Goal: Information Seeking & Learning: Learn about a topic

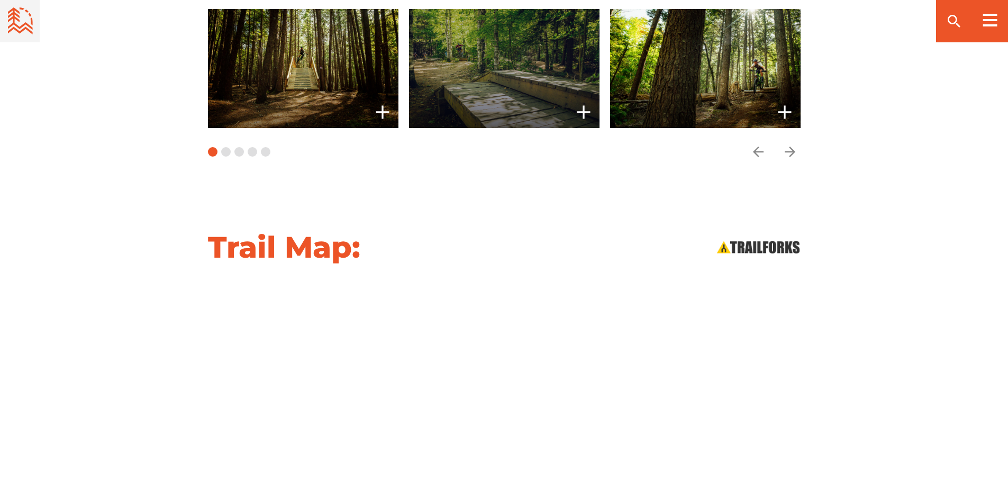
scroll to position [953, 0]
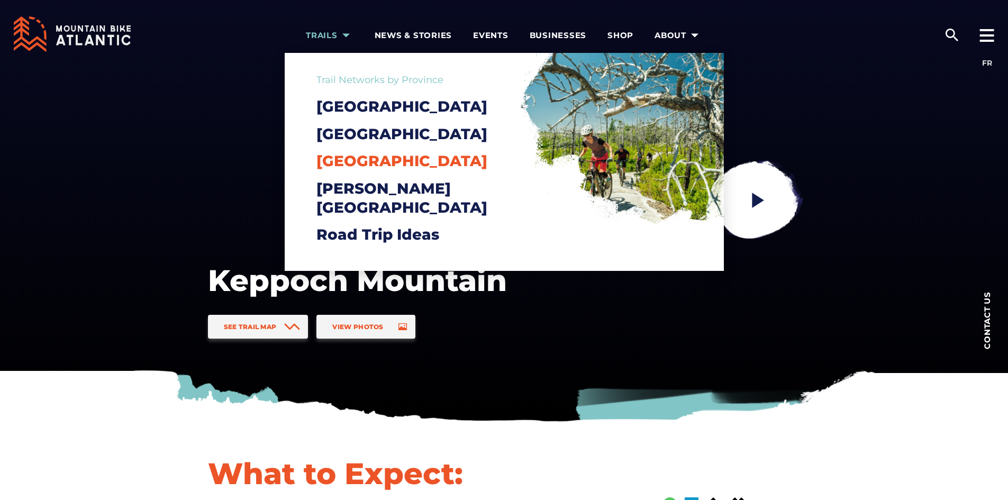
click at [340, 170] on span "[GEOGRAPHIC_DATA]" at bounding box center [402, 161] width 171 height 18
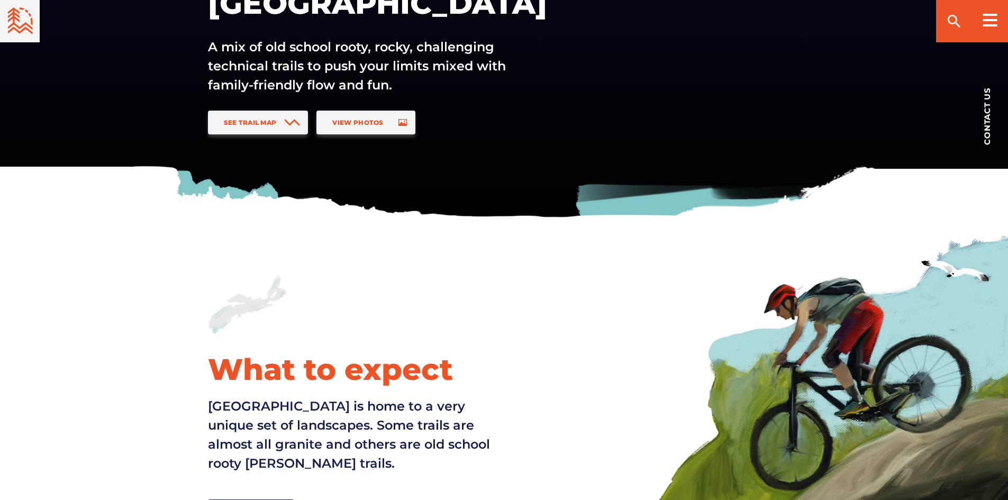
scroll to position [53, 0]
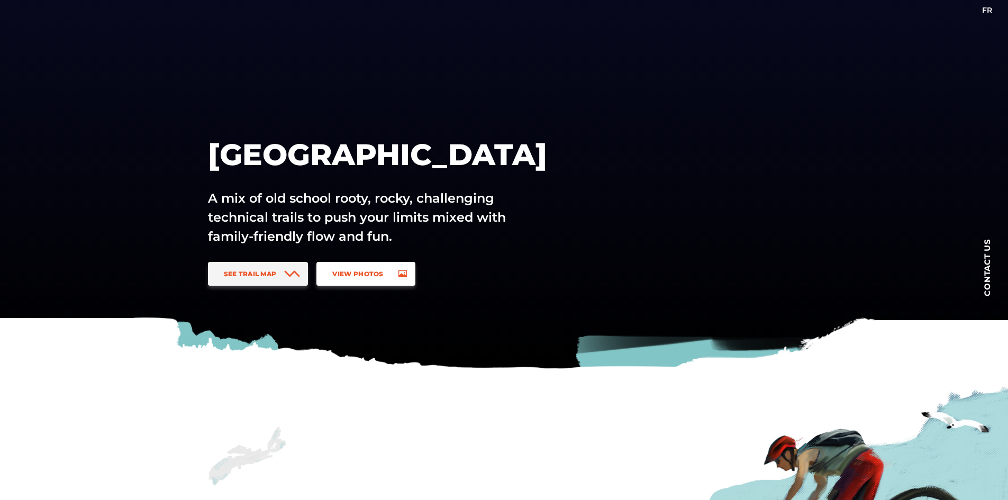
click at [355, 275] on span "View Photos" at bounding box center [357, 274] width 51 height 8
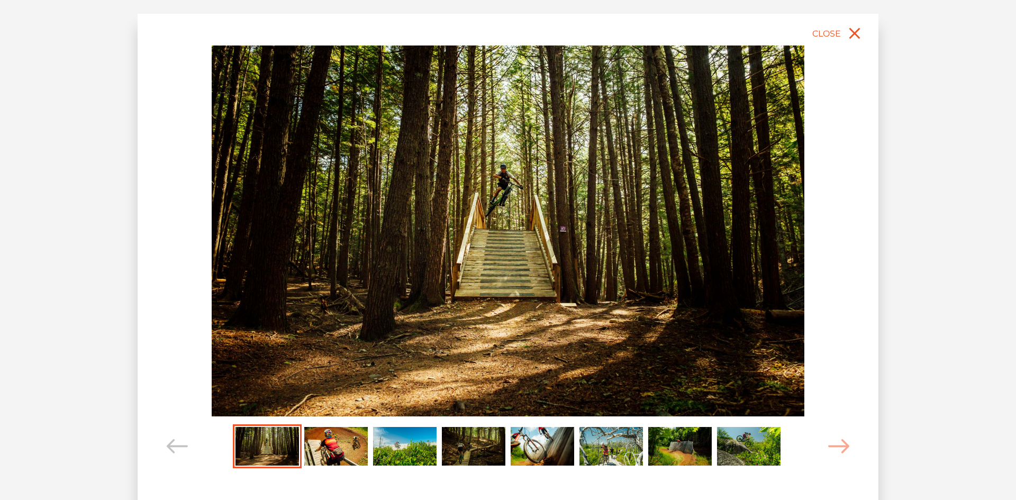
click at [760, 442] on img "Carousel Page 8" at bounding box center [749, 446] width 64 height 39
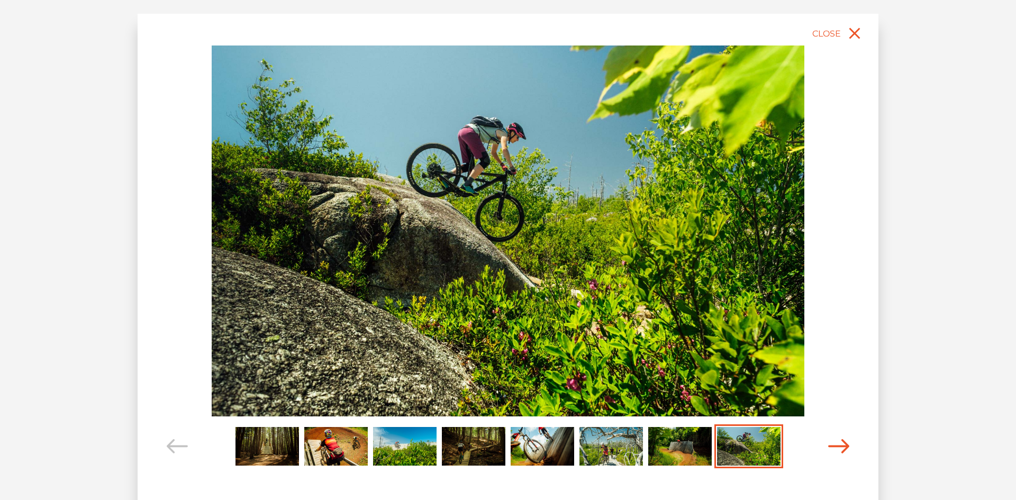
click at [839, 440] on icon "Carousel Navigation" at bounding box center [838, 446] width 21 height 14
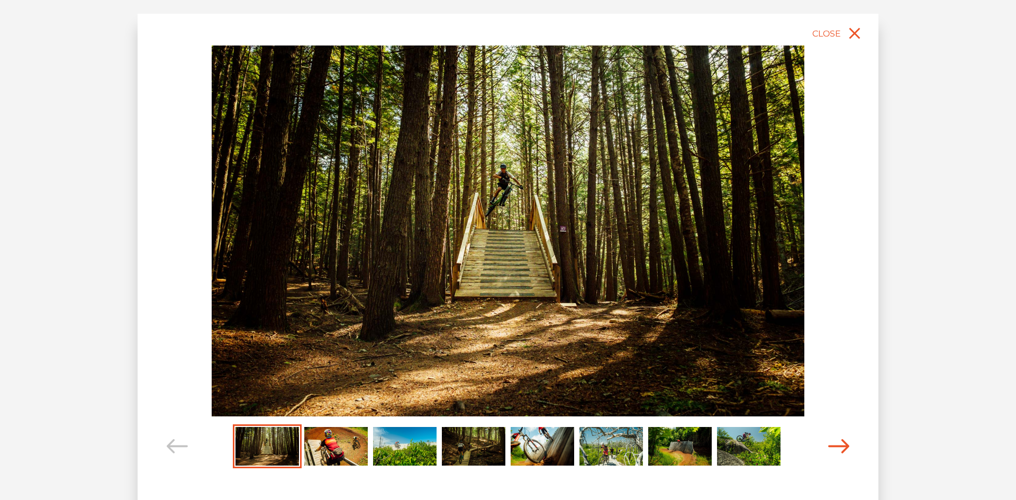
click at [839, 440] on icon "Carousel Navigation" at bounding box center [838, 446] width 21 height 14
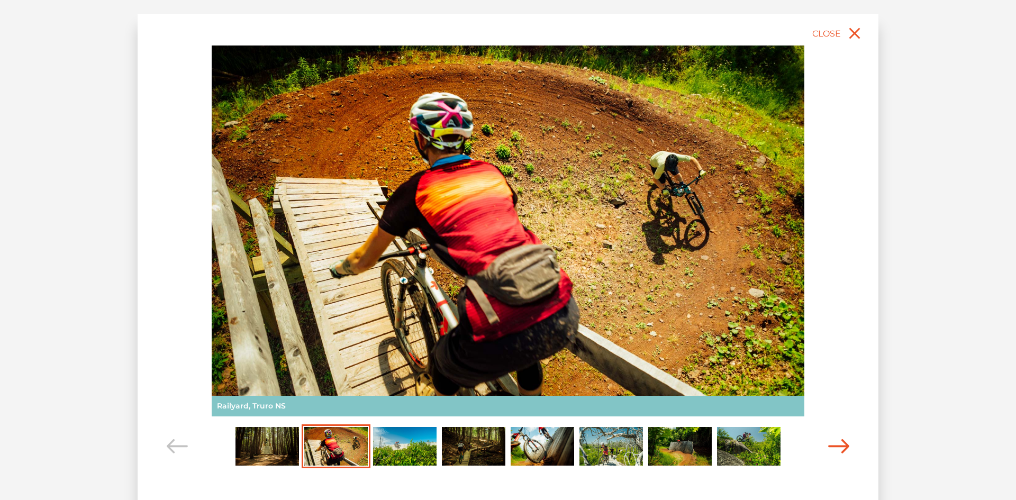
click at [839, 440] on icon "Carousel Navigation" at bounding box center [838, 446] width 21 height 14
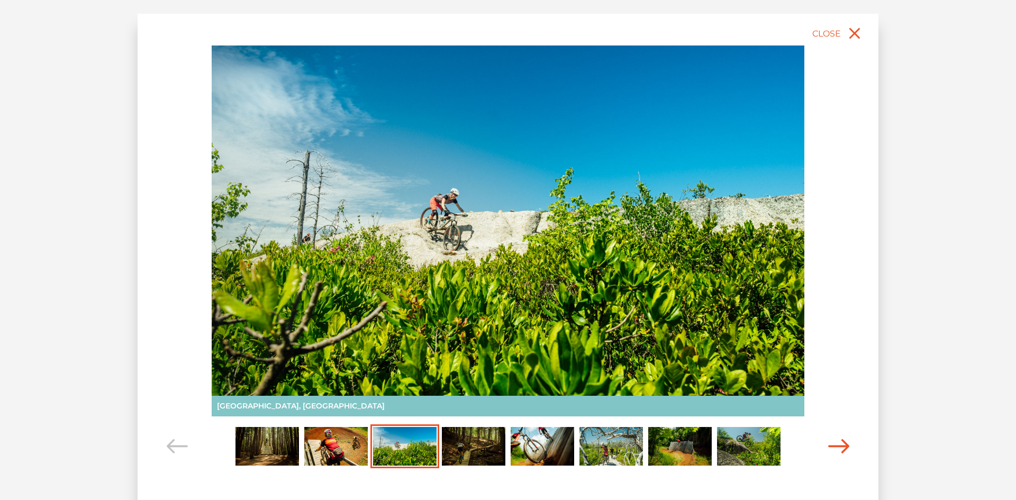
click at [839, 440] on icon "Carousel Navigation" at bounding box center [838, 446] width 21 height 14
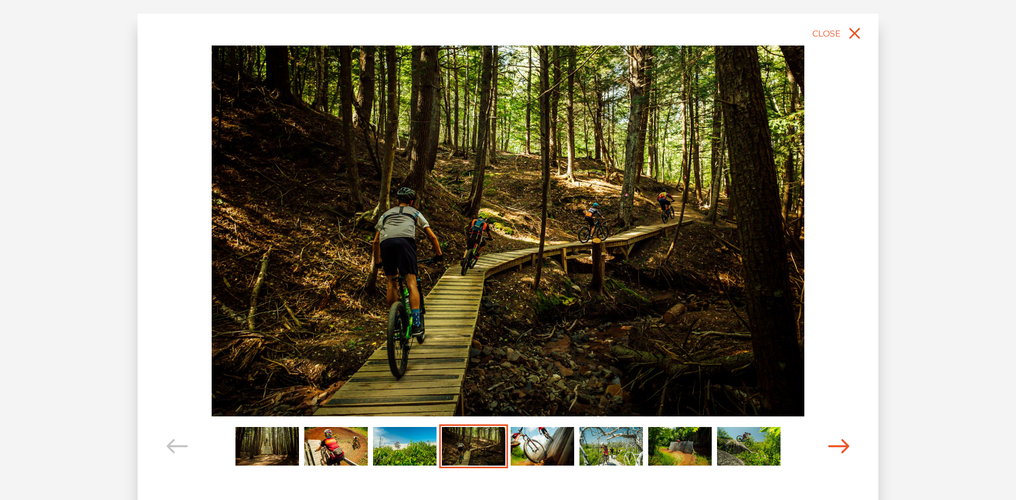
click at [839, 440] on icon "Carousel Navigation" at bounding box center [838, 446] width 21 height 14
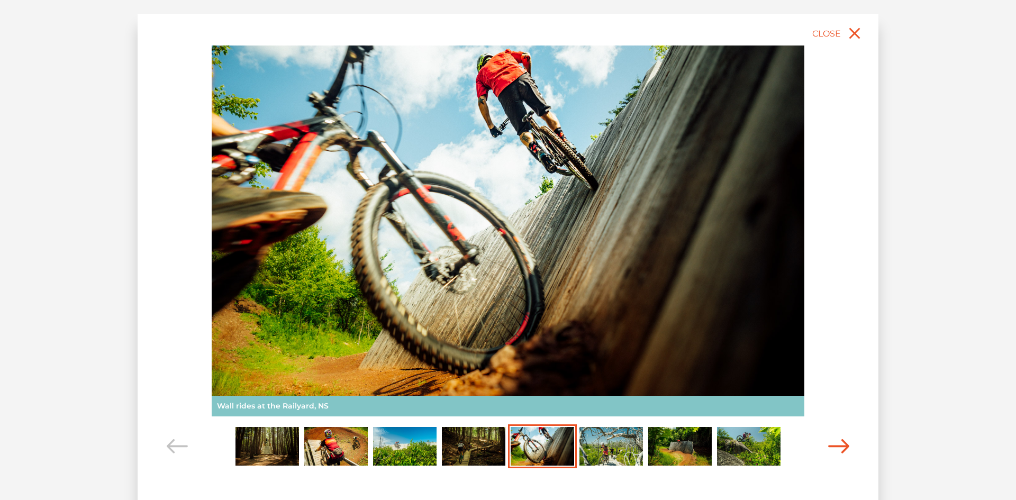
click at [839, 440] on icon "Carousel Navigation" at bounding box center [838, 446] width 21 height 14
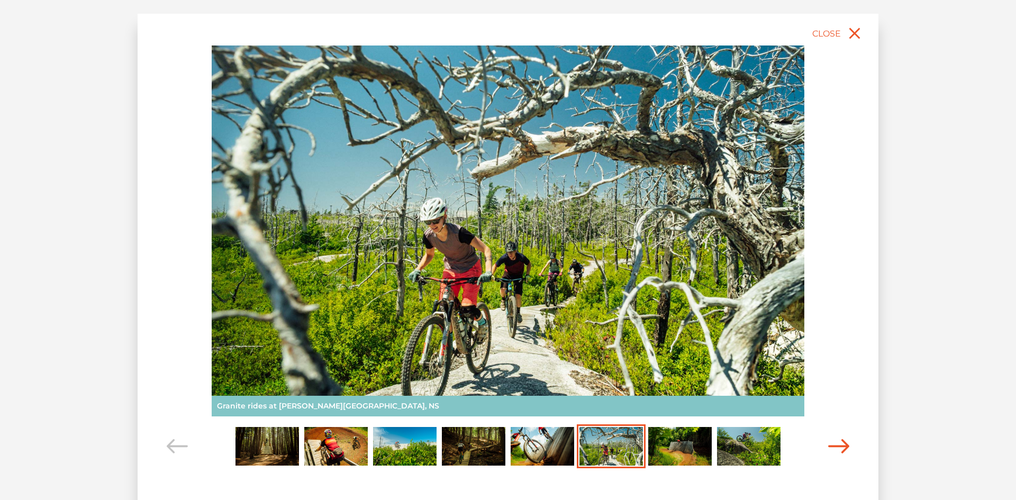
click at [839, 440] on icon "Carousel Navigation" at bounding box center [838, 446] width 21 height 14
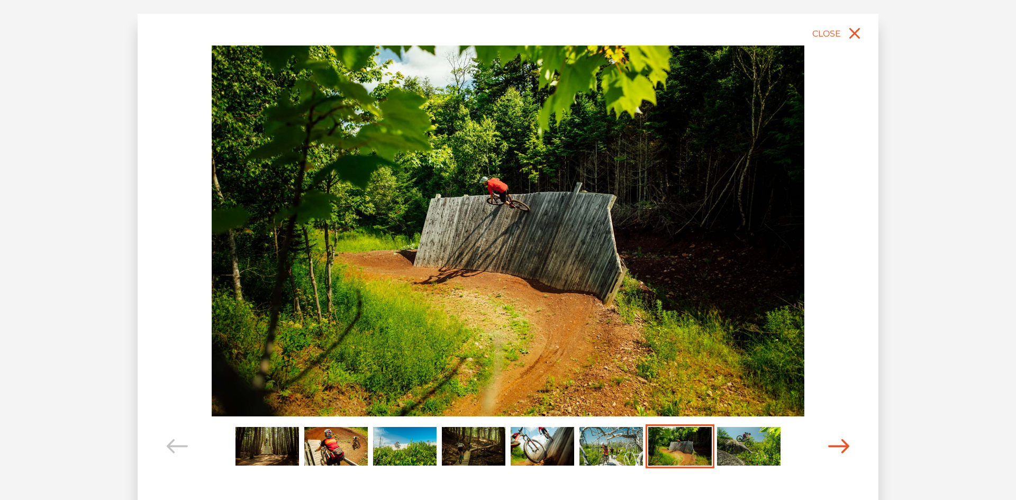
click at [839, 440] on icon "Carousel Navigation" at bounding box center [838, 446] width 21 height 14
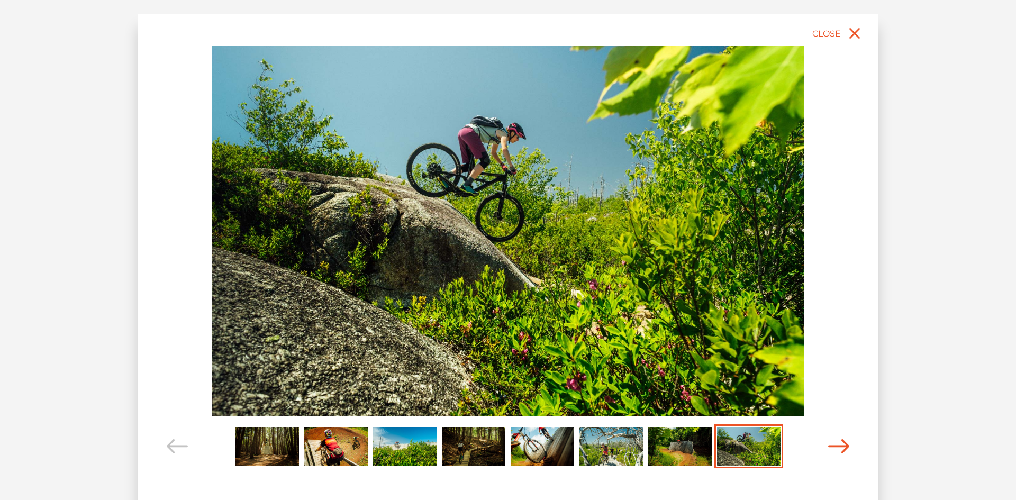
click at [839, 440] on icon "Carousel Navigation" at bounding box center [838, 446] width 21 height 14
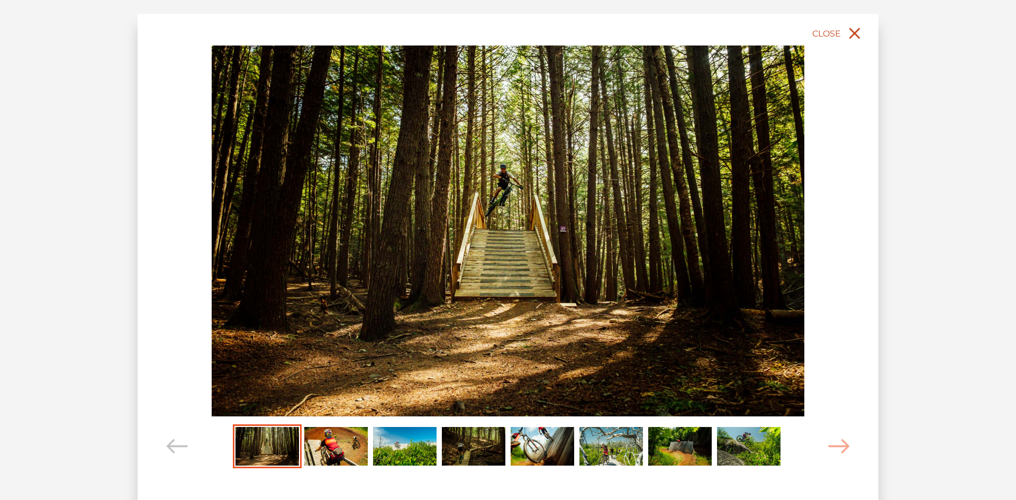
click at [849, 30] on icon "close" at bounding box center [854, 33] width 19 height 19
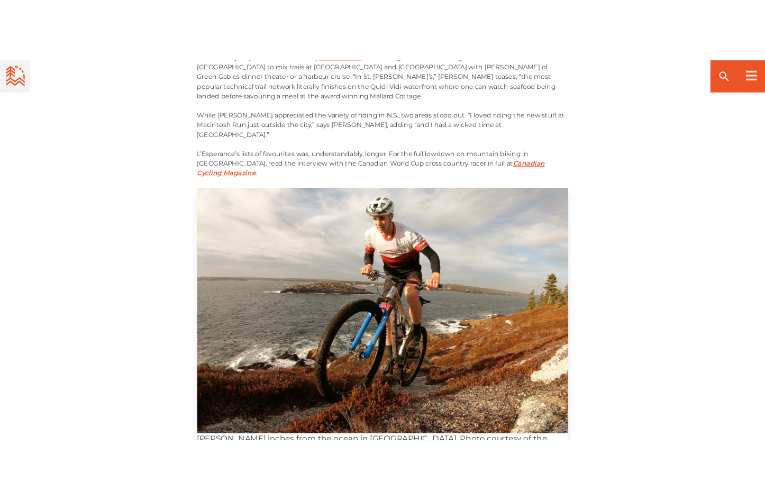
scroll to position [3282, 0]
